Goal: Find specific page/section: Find specific page/section

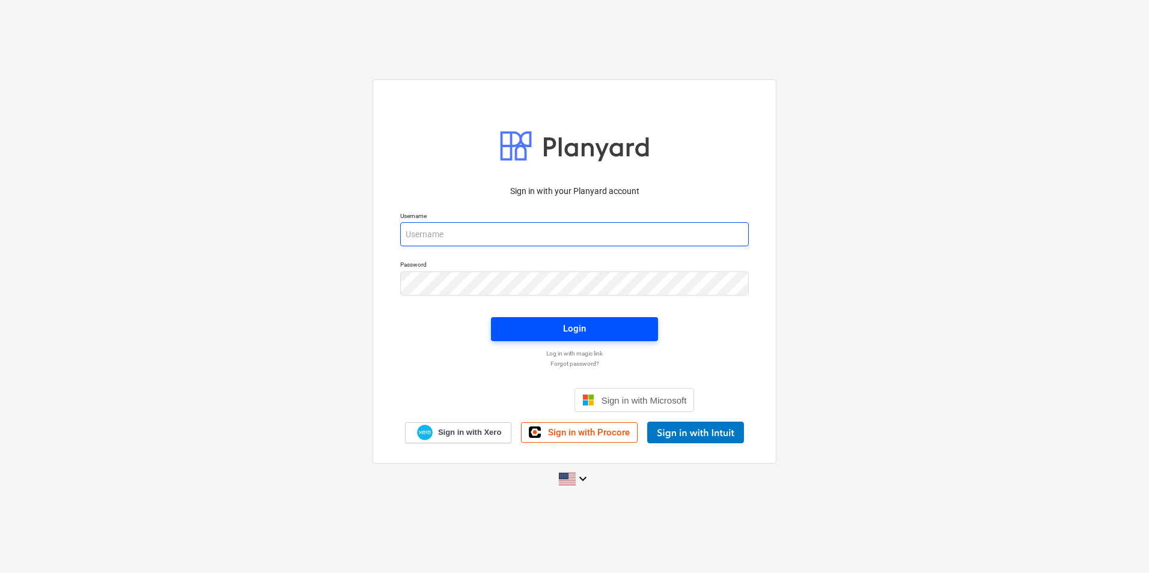
type input "[PERSON_NAME][EMAIL_ADDRESS][DOMAIN_NAME]"
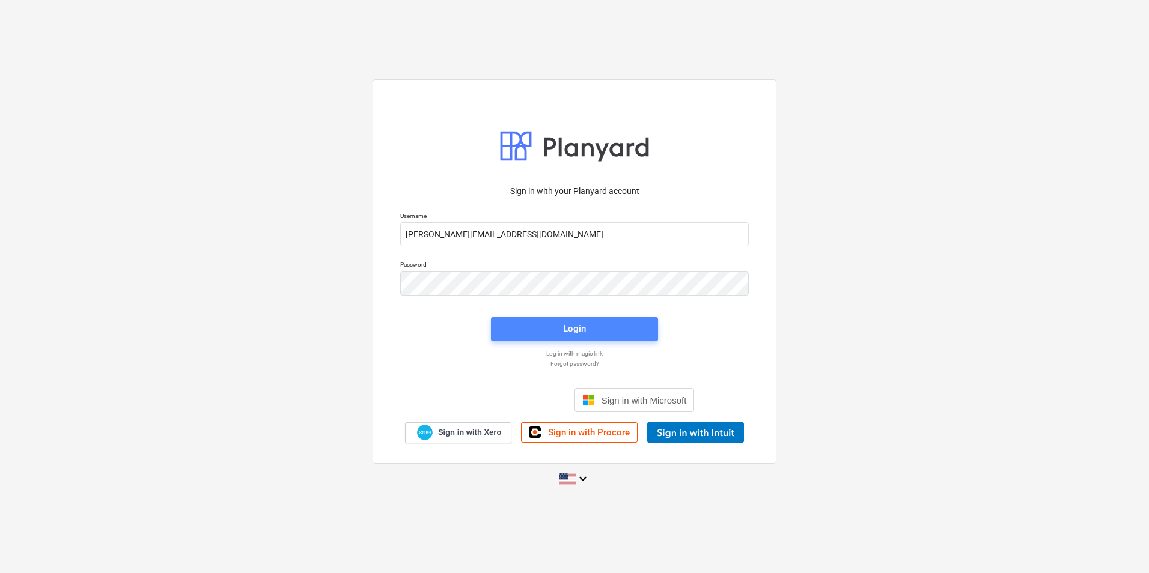
click at [582, 337] on div "Login" at bounding box center [574, 329] width 23 height 16
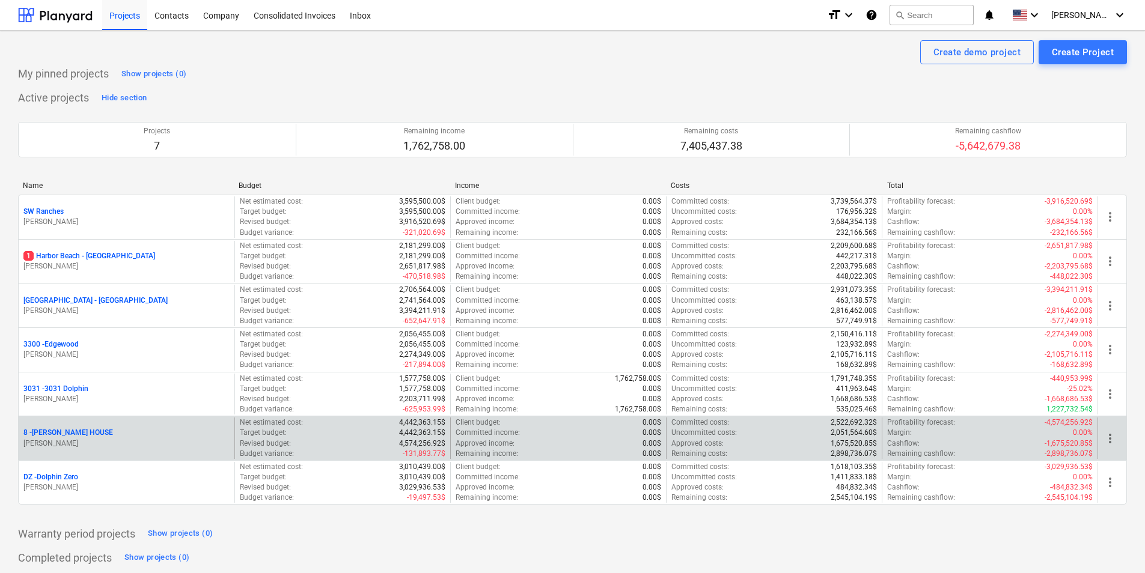
click at [43, 430] on p "8 - [PERSON_NAME] HOUSE" at bounding box center [68, 433] width 90 height 10
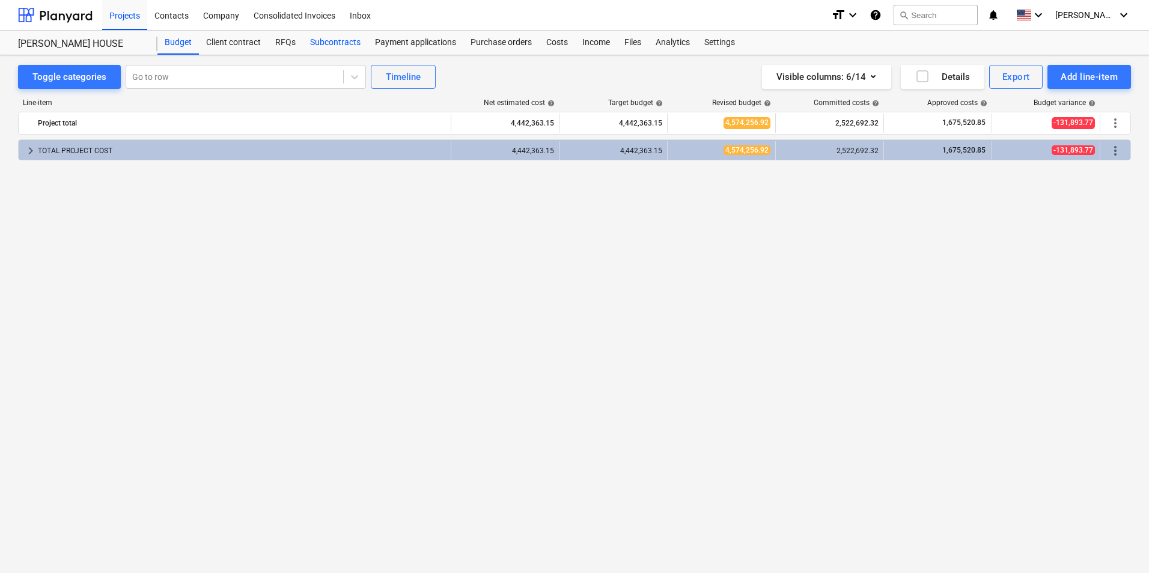
click at [341, 41] on div "Subcontracts" at bounding box center [335, 43] width 65 height 24
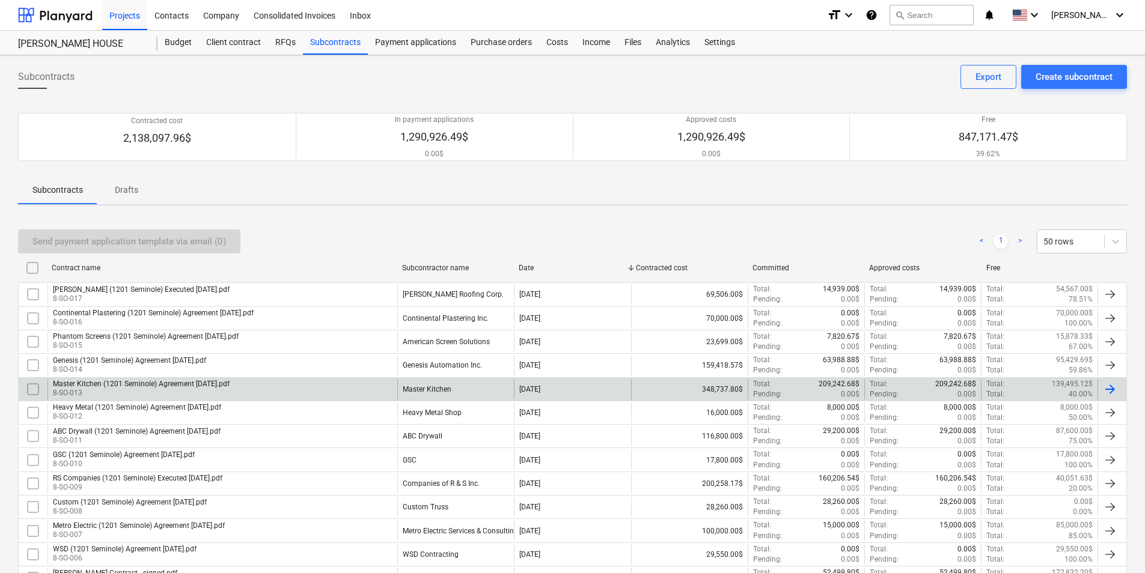
click at [424, 389] on div "Master Kitchen" at bounding box center [427, 389] width 49 height 8
